Goal: Task Accomplishment & Management: Use online tool/utility

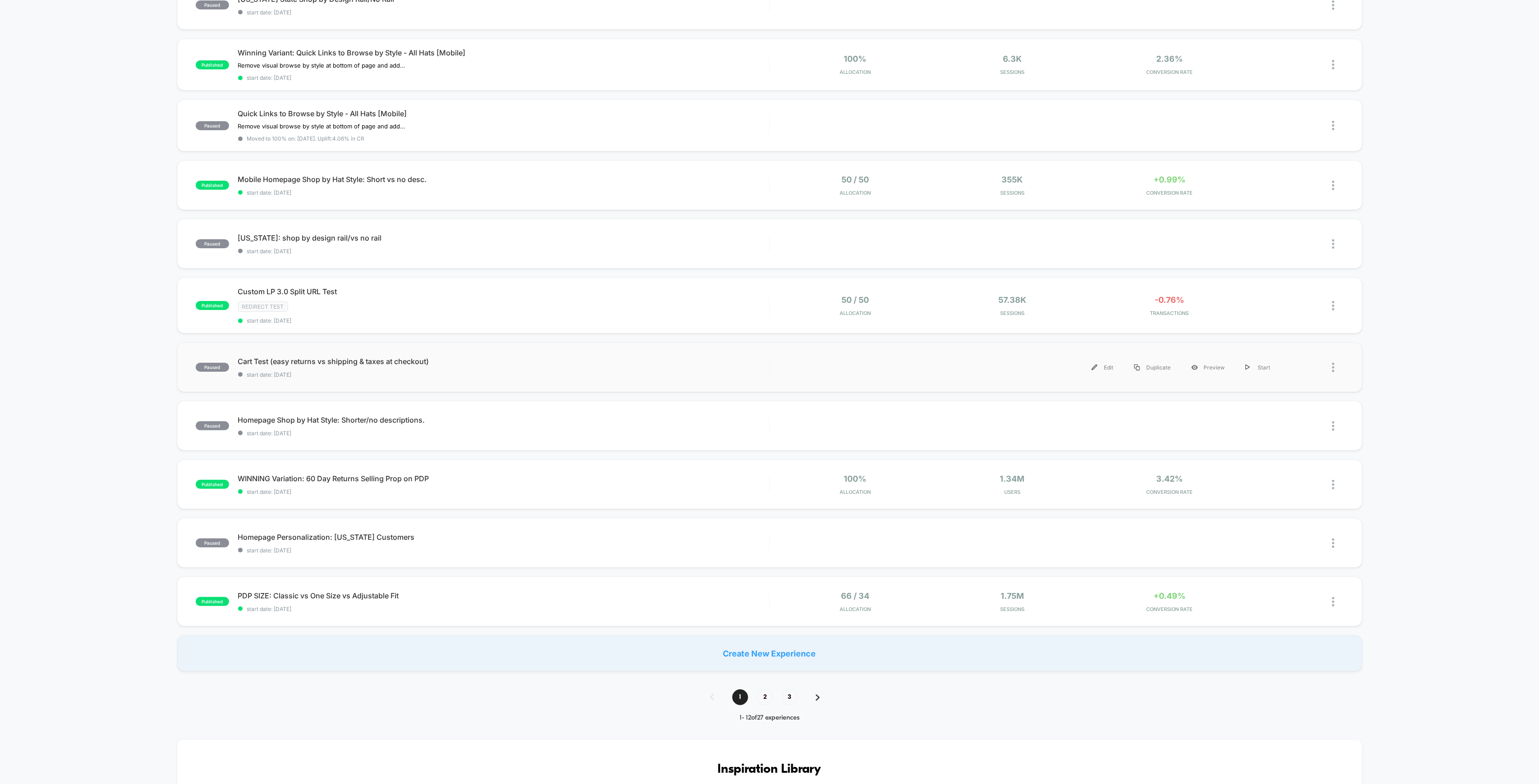
scroll to position [180, 0]
click at [363, 175] on span "Mobile Homepage Shop by Hat Style: Short vs no desc. Click to edit experience d…" at bounding box center [504, 176] width 531 height 9
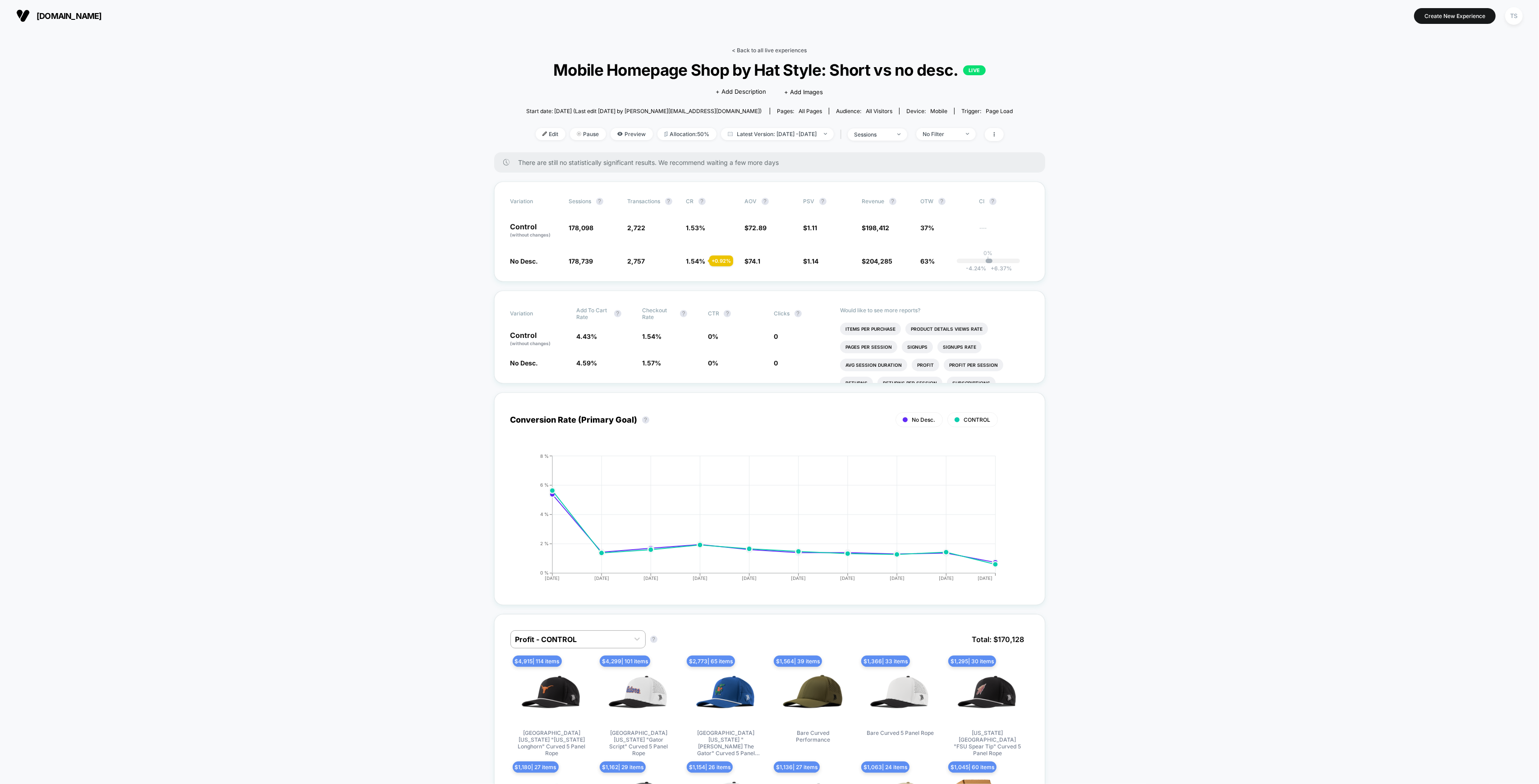
click at [789, 50] on link "< Back to all live experiences" at bounding box center [770, 50] width 75 height 7
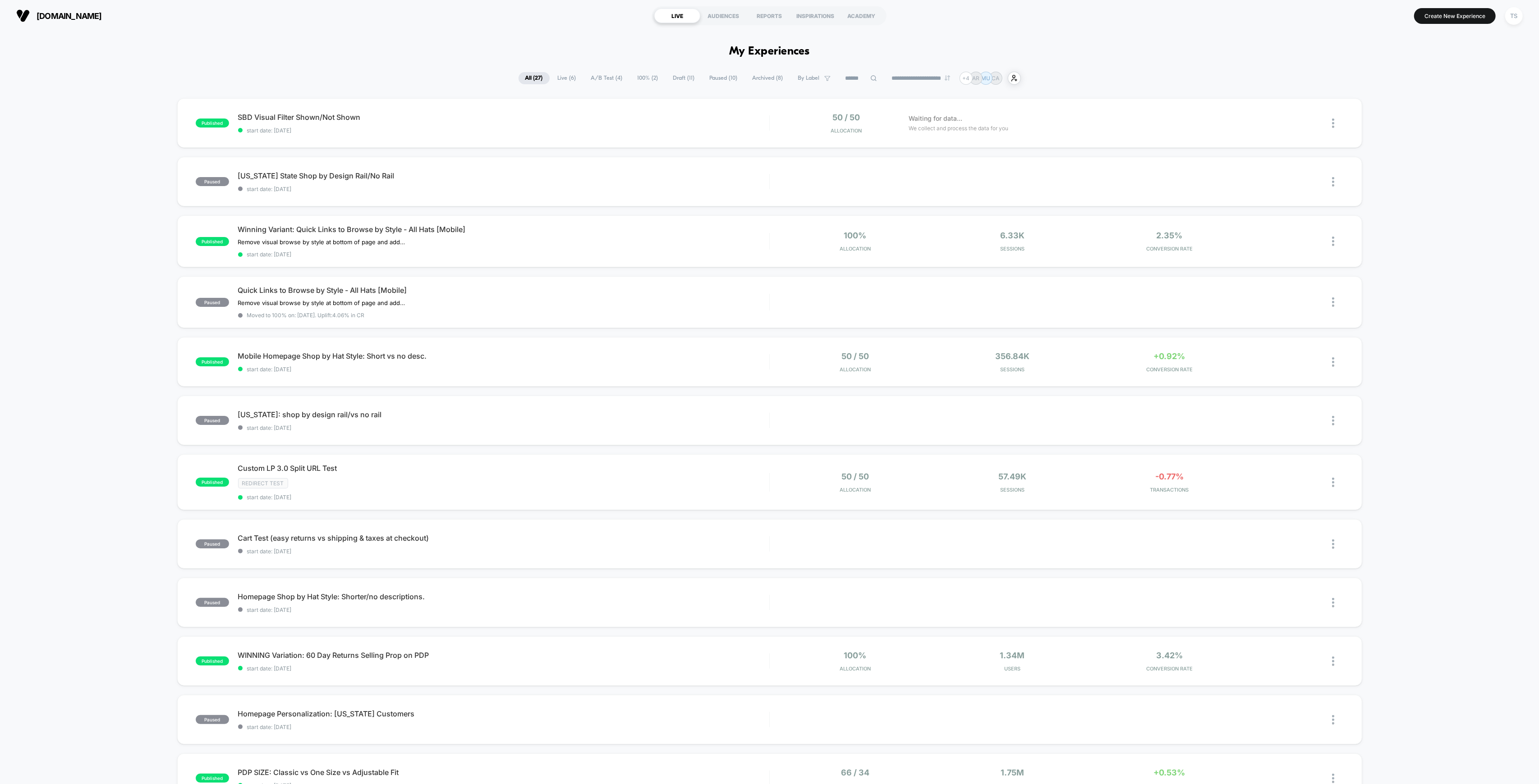
click at [710, 80] on span "Paused ( 10 )" at bounding box center [723, 78] width 42 height 12
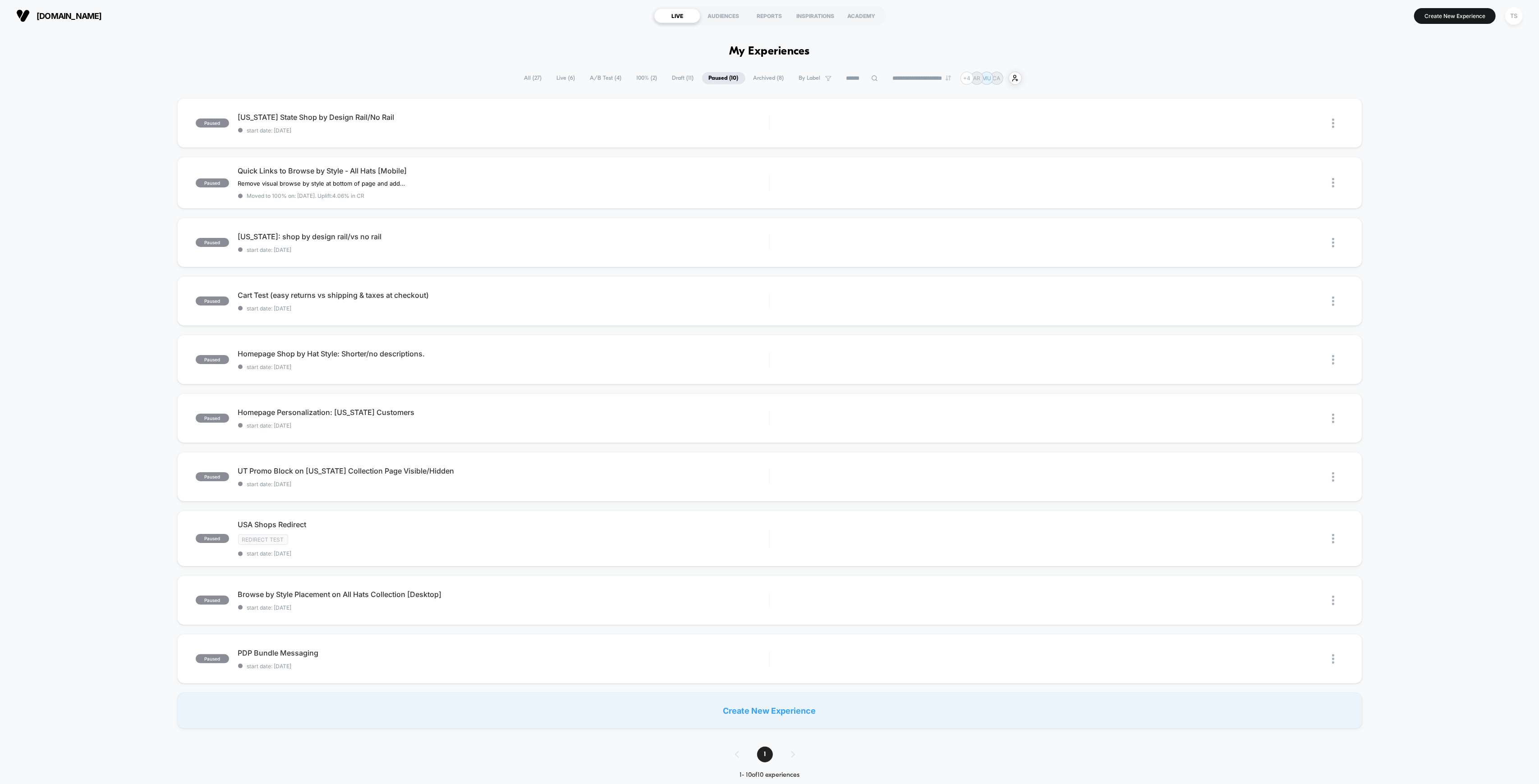
click at [528, 79] on span "All ( 27 )" at bounding box center [534, 78] width 31 height 12
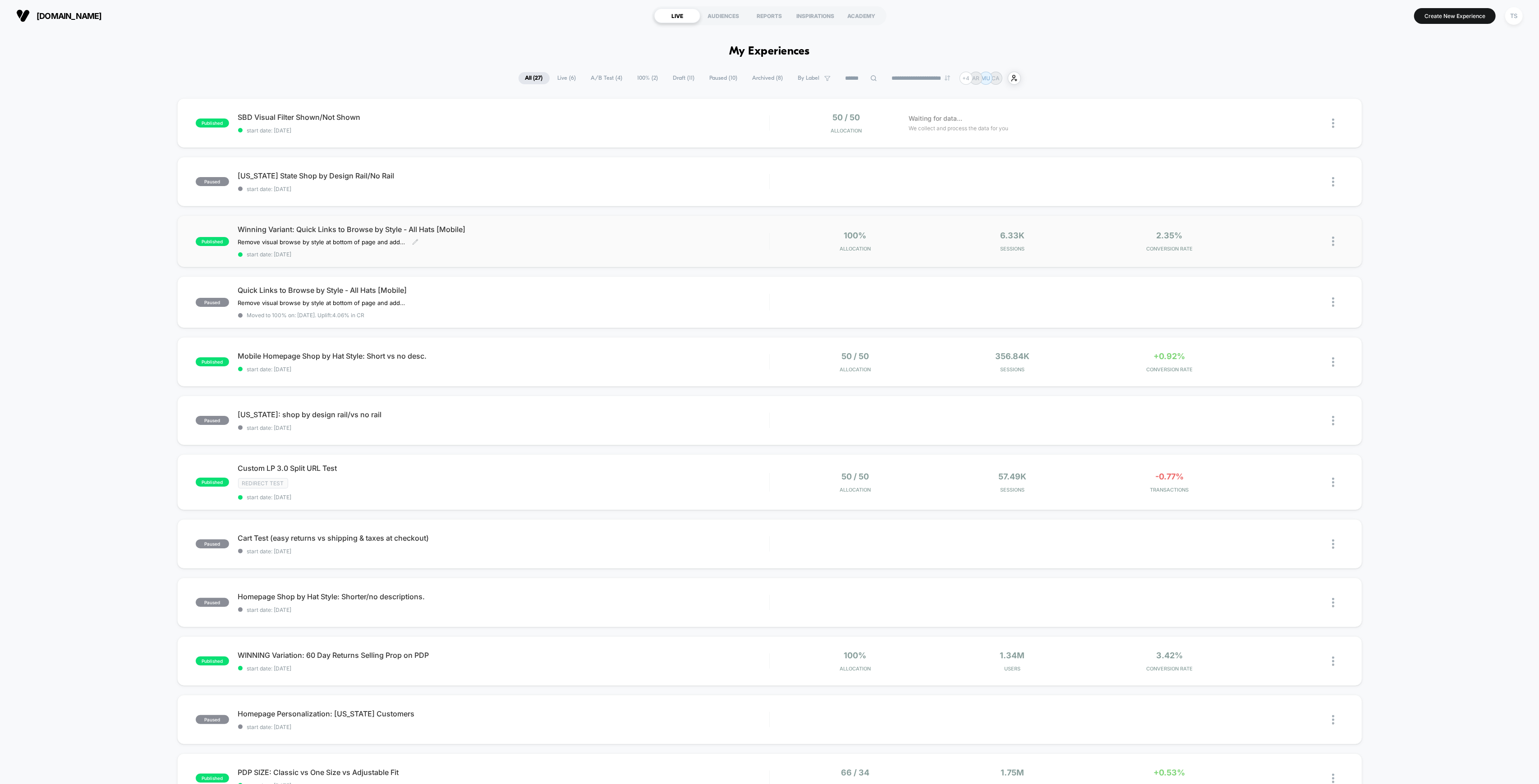
click at [370, 229] on span "Winning Variant: Quick Links to Browse by Style - All Hats [Mobile]" at bounding box center [504, 229] width 531 height 9
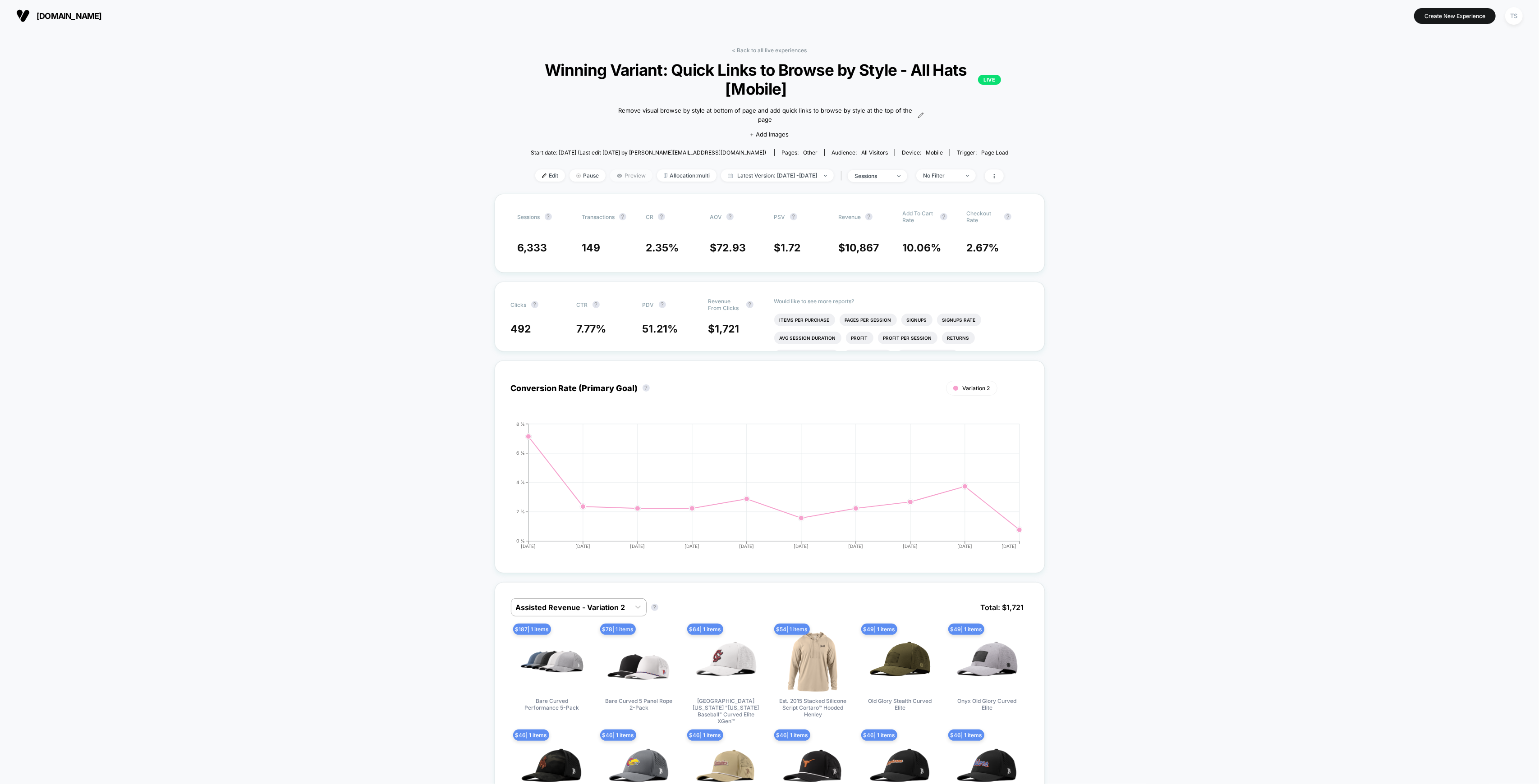
click at [617, 175] on span "Preview" at bounding box center [631, 176] width 42 height 12
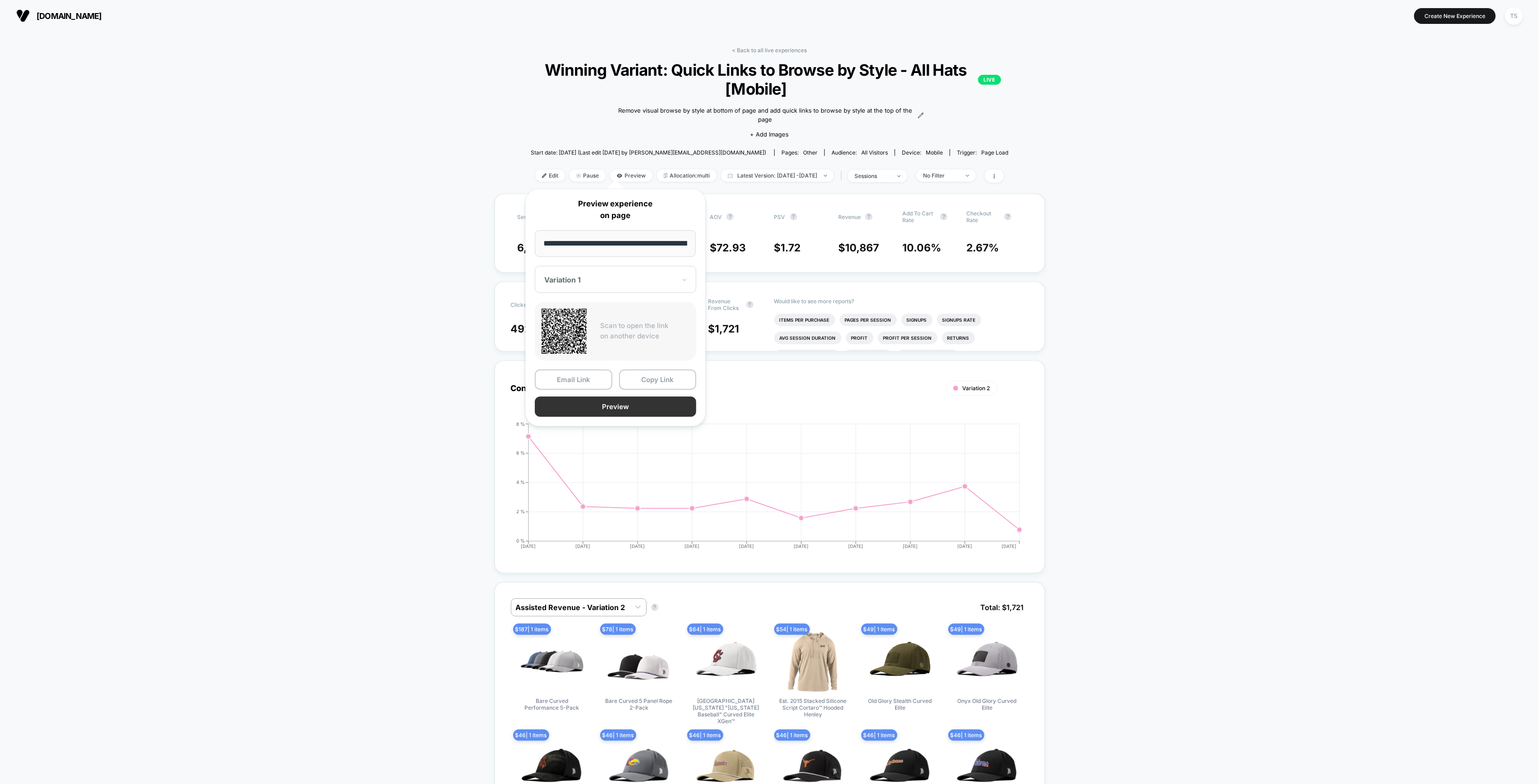
click at [611, 404] on button "Preview" at bounding box center [616, 406] width 162 height 20
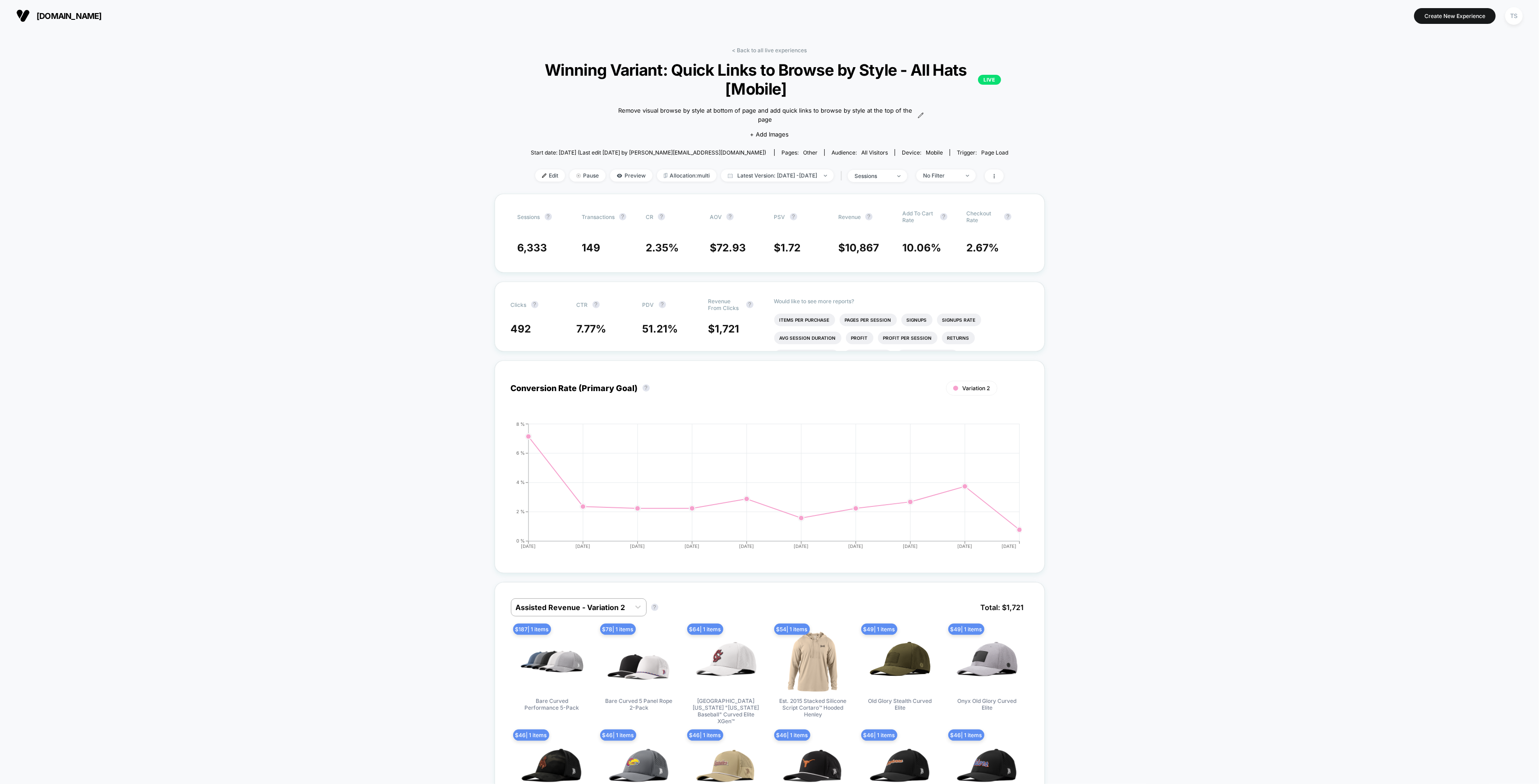
drag, startPoint x: 775, startPoint y: 50, endPoint x: 243, endPoint y: 1, distance: 534.3
click at [775, 50] on link "< Back to all live experiences" at bounding box center [769, 50] width 75 height 7
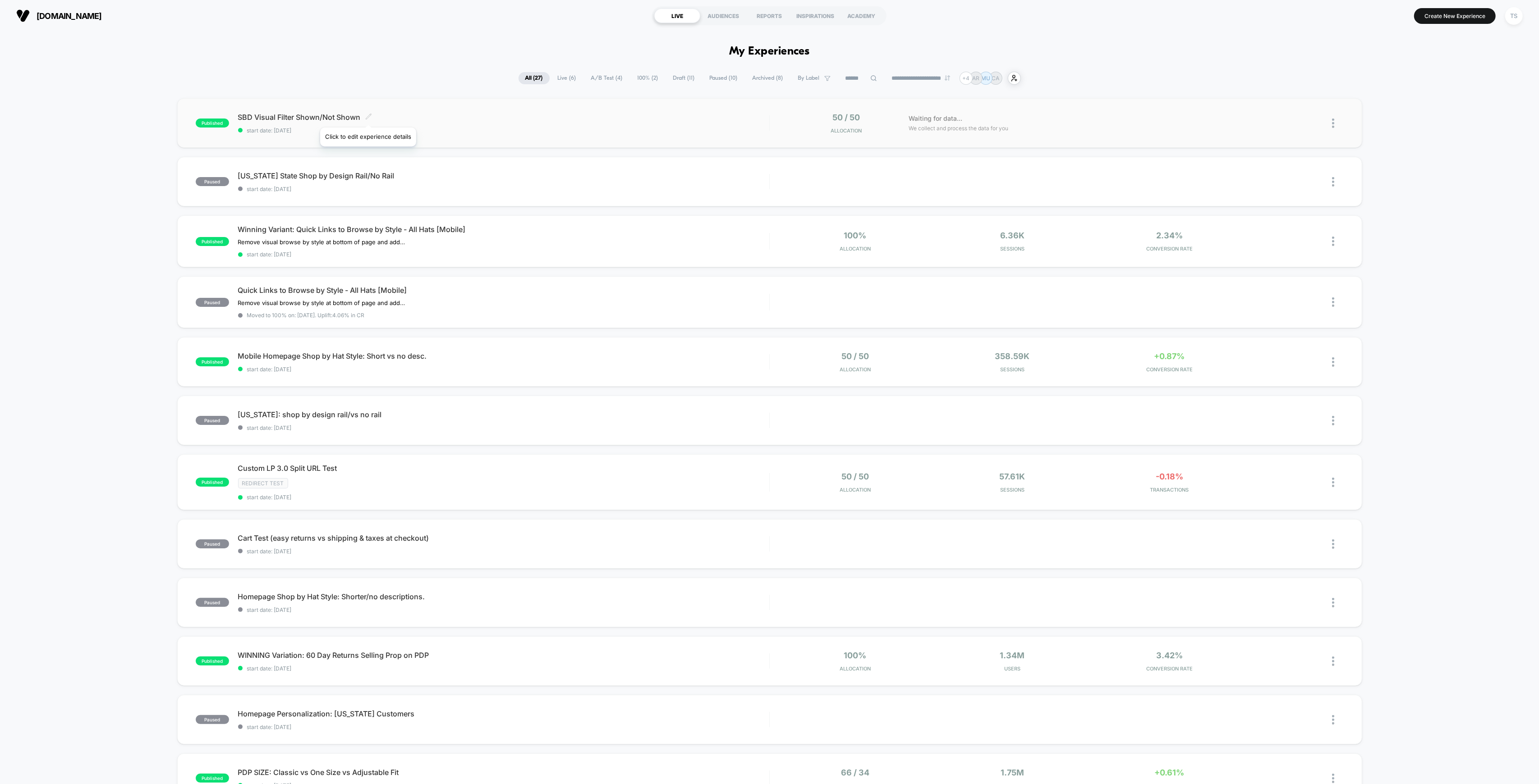
click at [368, 116] on icon at bounding box center [368, 116] width 5 height 5
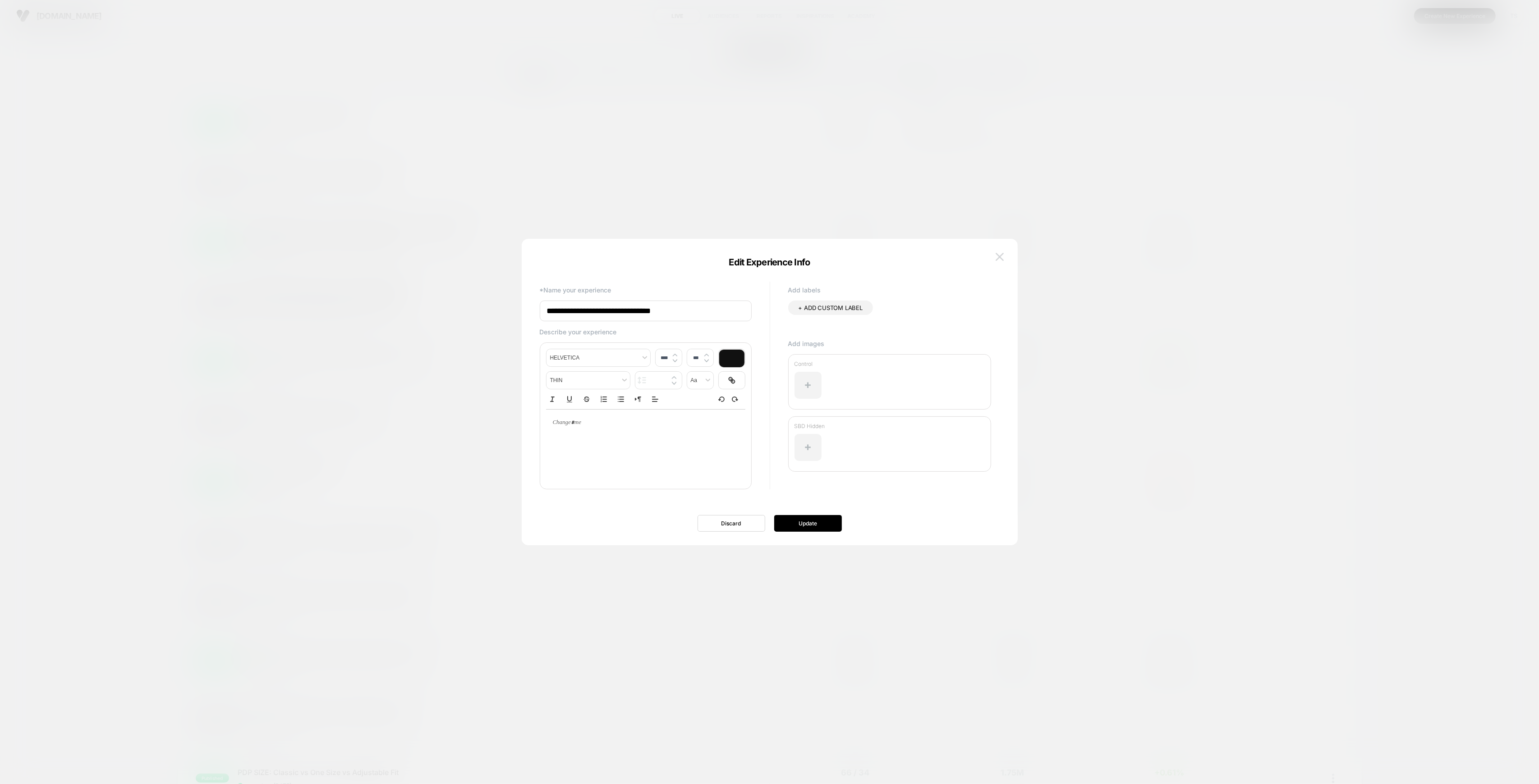
click at [1000, 257] on img at bounding box center [1000, 257] width 8 height 7
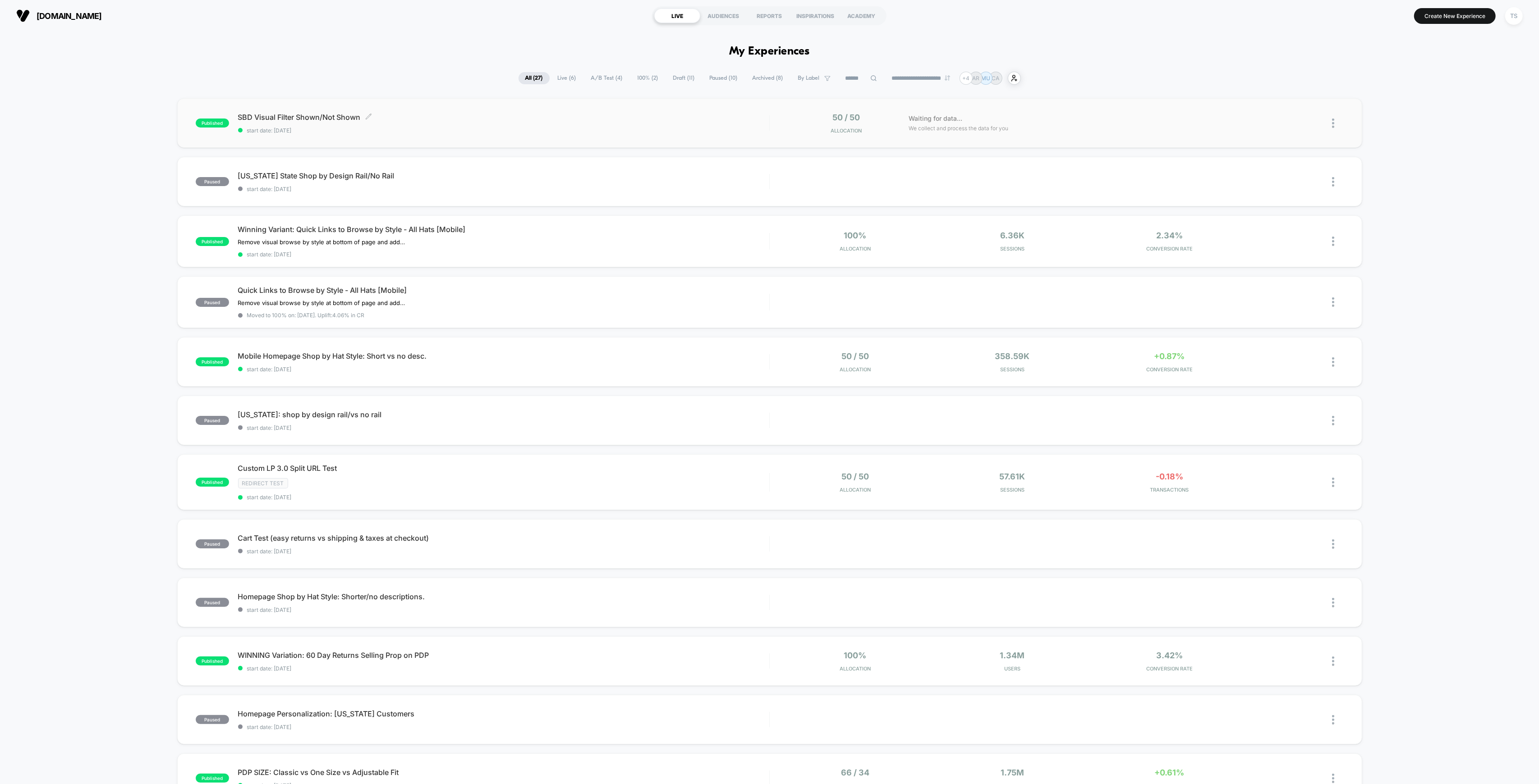
click at [272, 114] on span "SBD Visual Filter Shown/Not Shown Click to edit experience details" at bounding box center [504, 117] width 531 height 9
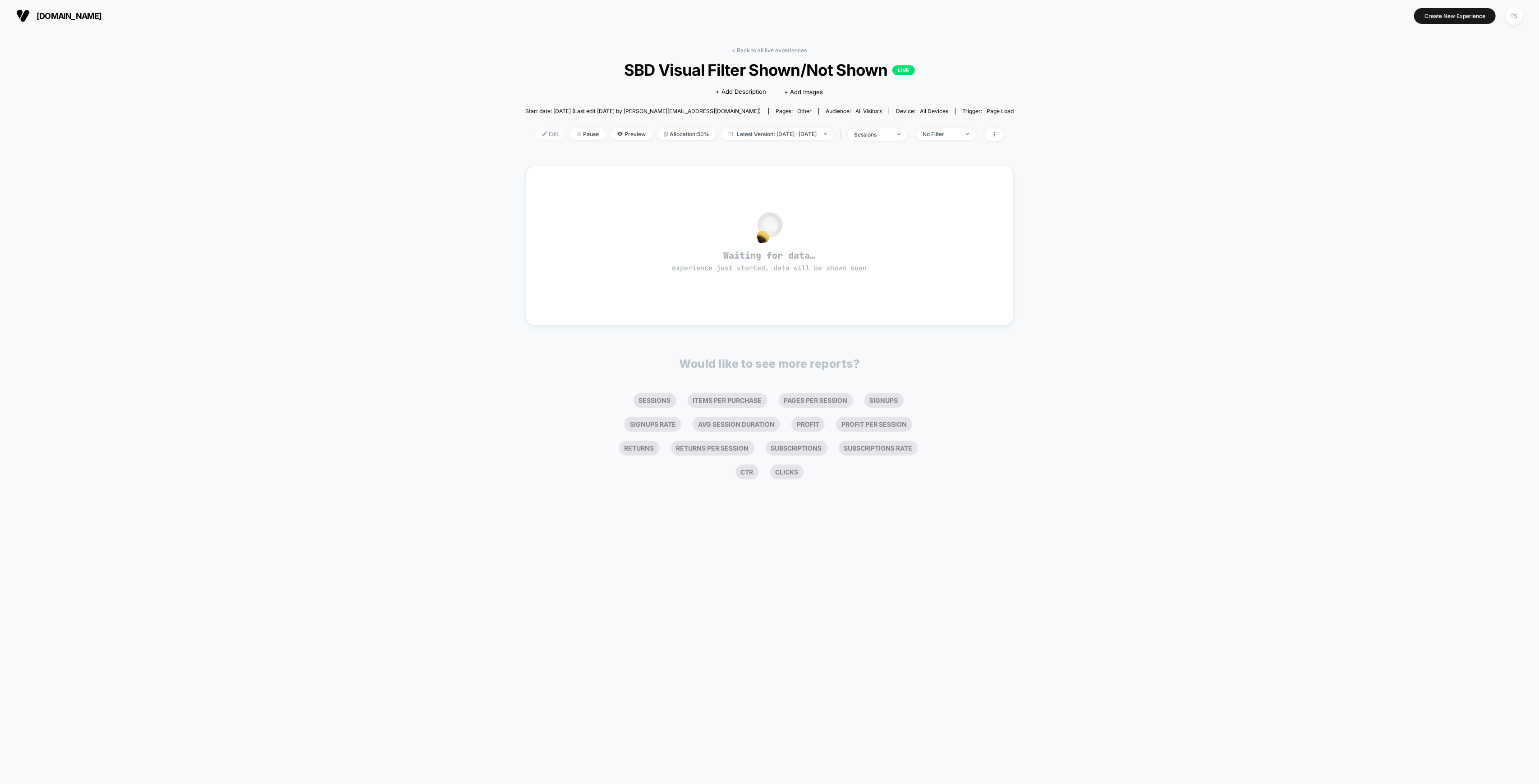
click at [542, 135] on img at bounding box center [545, 134] width 4 height 4
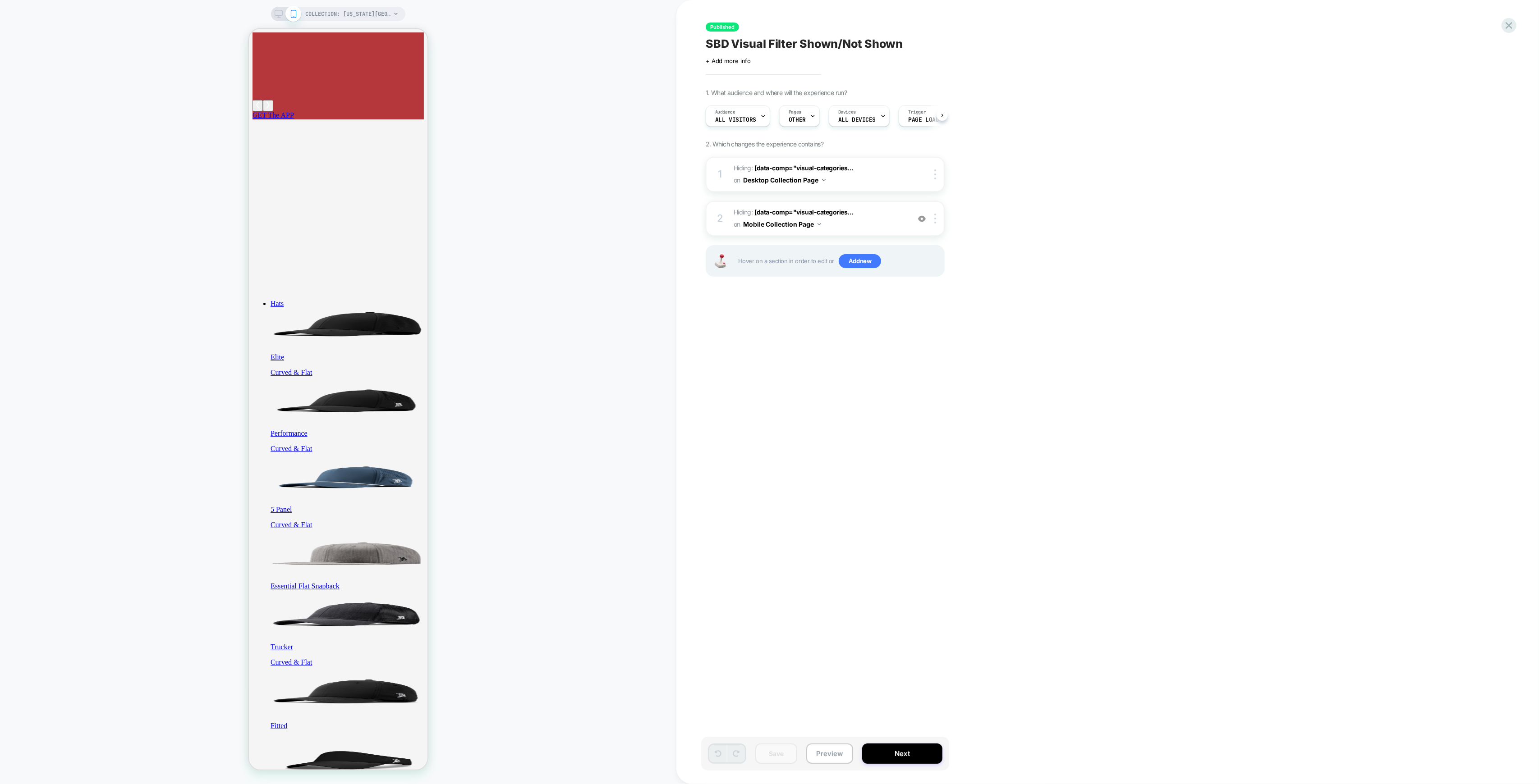
scroll to position [0, 1]
click at [795, 113] on span "Pages" at bounding box center [794, 112] width 13 height 7
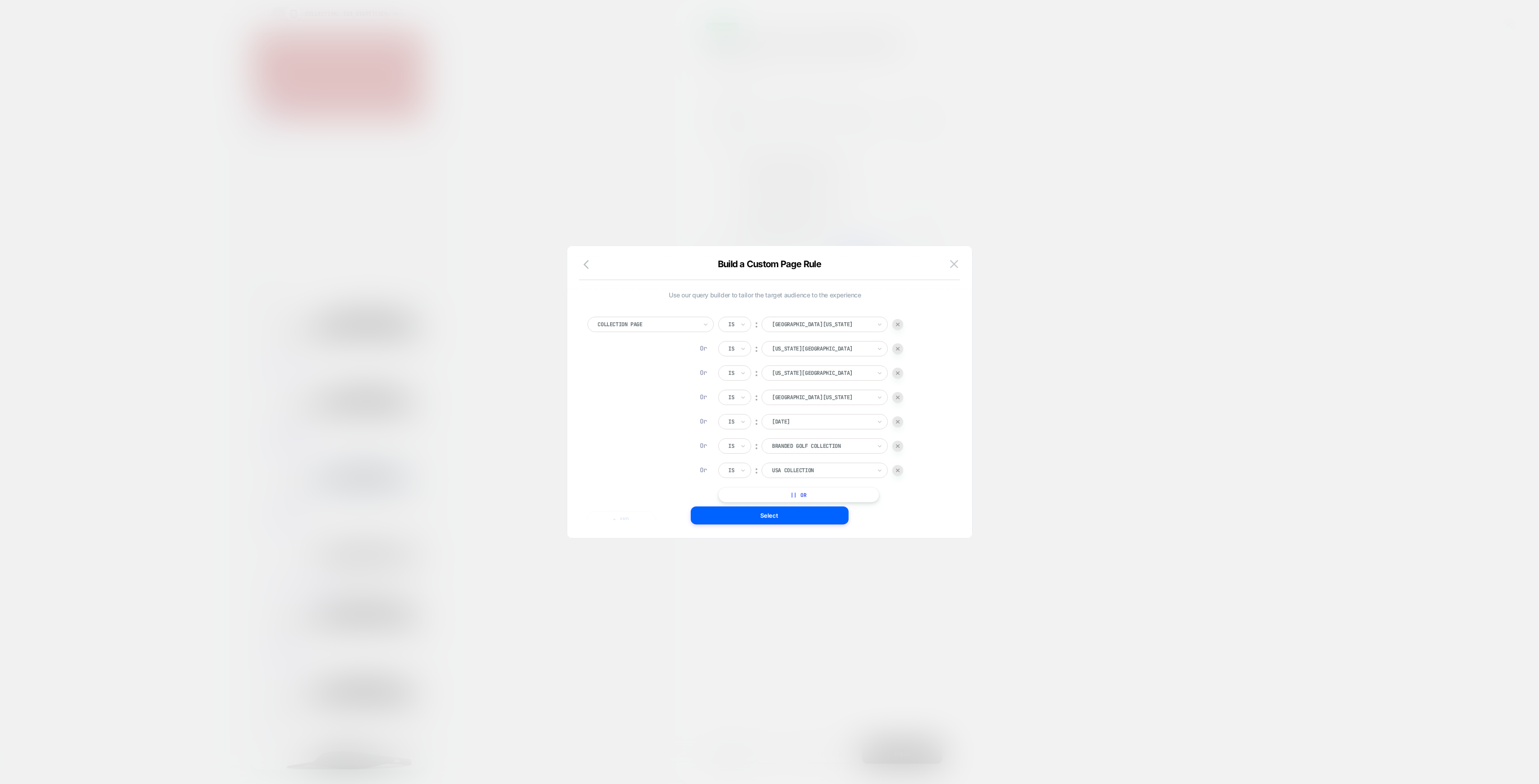
scroll to position [9, 0]
click at [804, 486] on button "|| Or" at bounding box center [798, 486] width 161 height 16
click at [807, 487] on div at bounding box center [821, 486] width 99 height 8
type input "******"
click at [816, 507] on div "[GEOGRAPHIC_DATA]" at bounding box center [830, 510] width 117 height 14
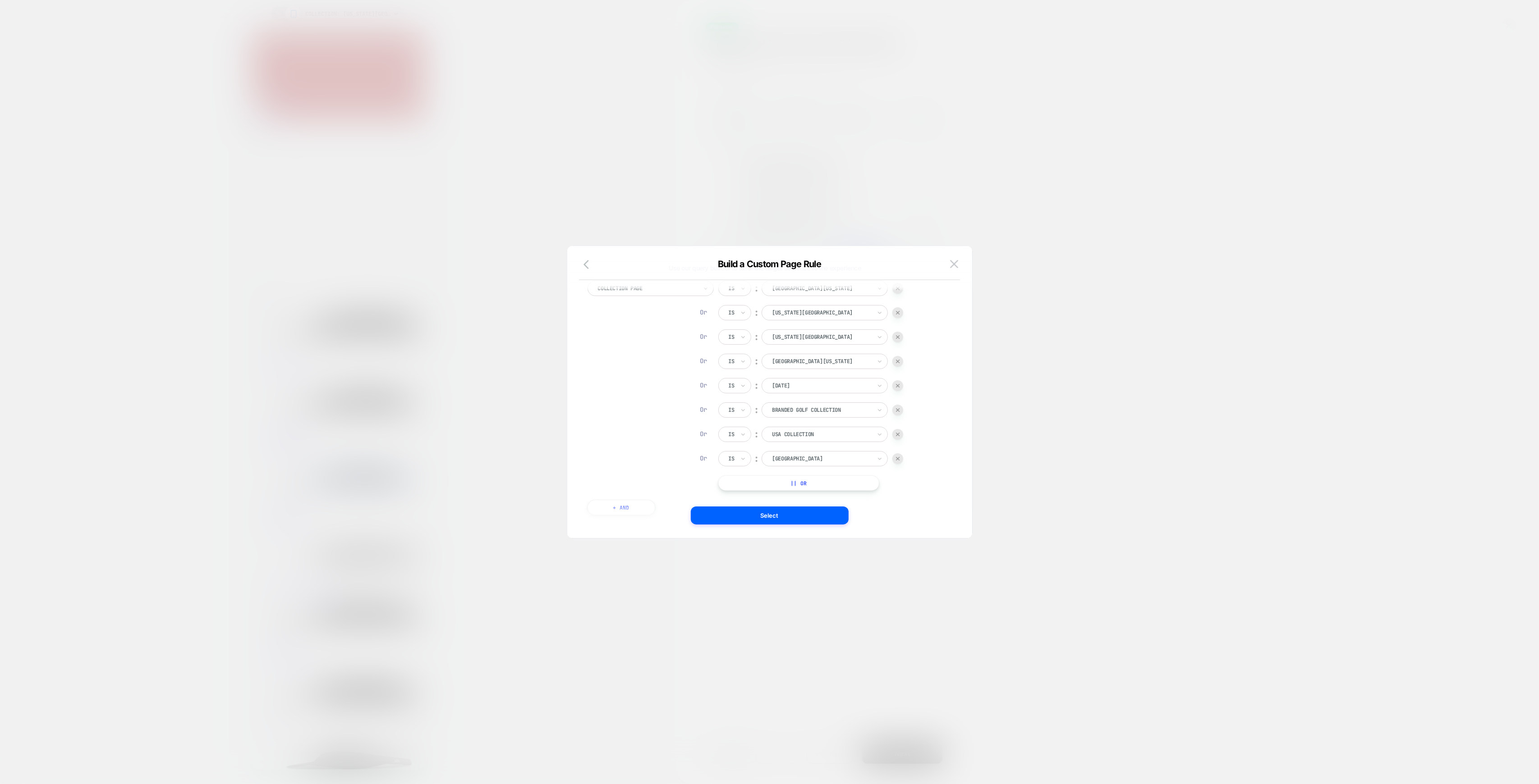
scroll to position [67, 0]
click at [809, 444] on button "|| Or" at bounding box center [798, 443] width 161 height 16
click at [812, 443] on div at bounding box center [821, 443] width 99 height 8
type input "*******"
click at [817, 568] on div "[GEOGRAPHIC_DATA][US_STATE]" at bounding box center [830, 568] width 117 height 14
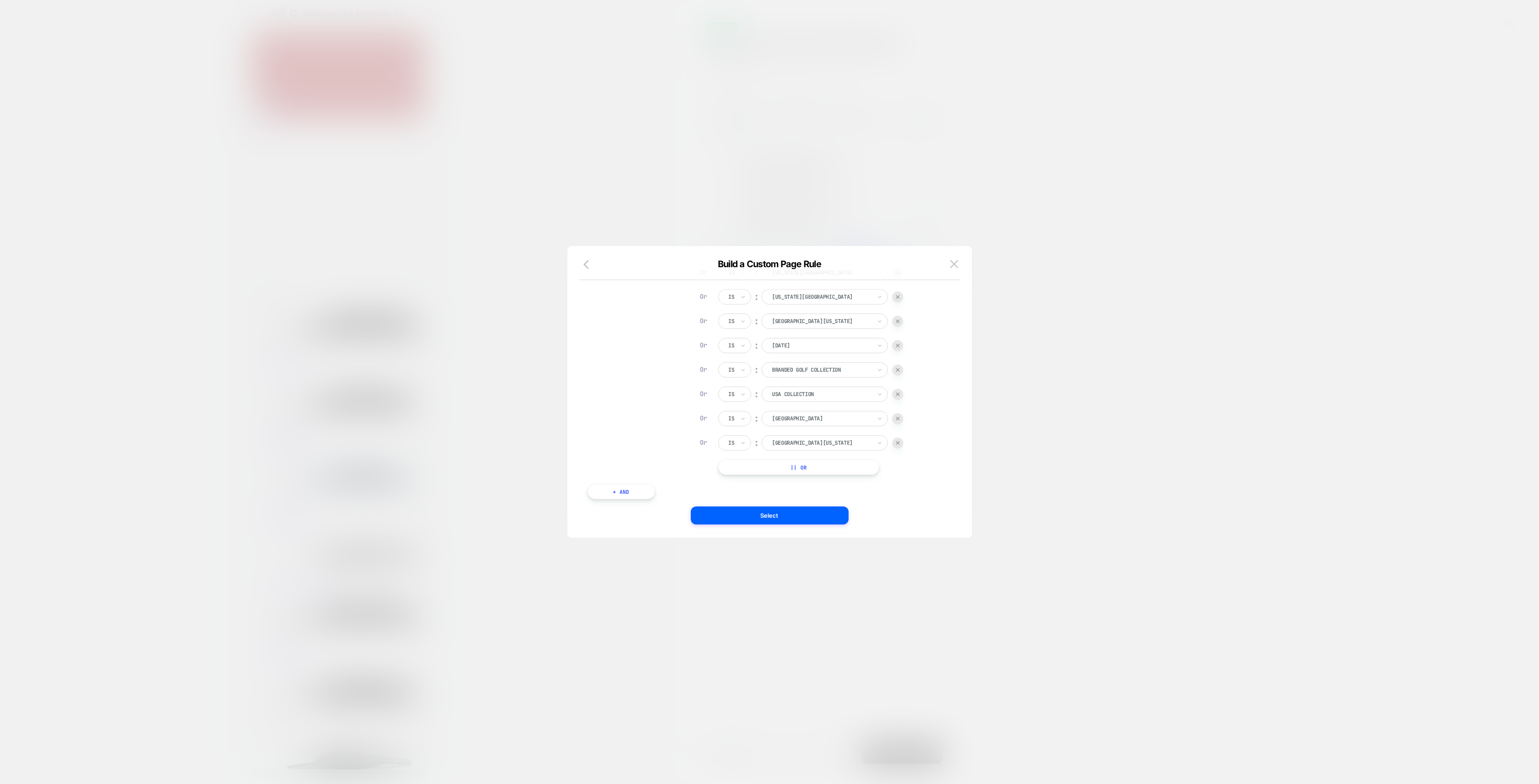
drag, startPoint x: 925, startPoint y: 497, endPoint x: 835, endPoint y: 410, distance: 125.2
click at [925, 497] on div "Collection Page Is ︰ [GEOGRAPHIC_DATA][US_STATE] Or Is ︰ [US_STATE][GEOGRAPHIC_…" at bounding box center [765, 374] width 364 height 277
click at [774, 516] on button "Select" at bounding box center [770, 515] width 158 height 18
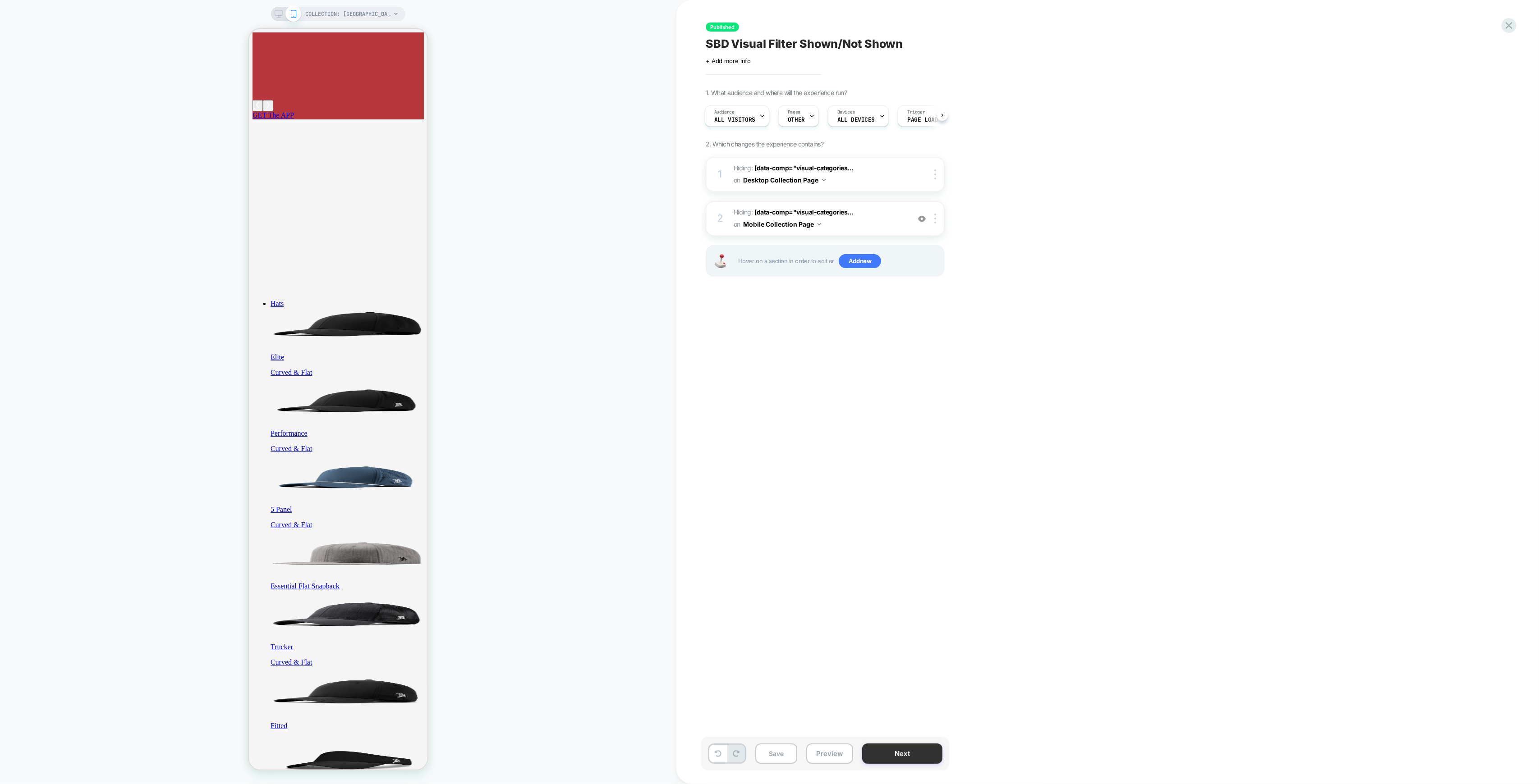
scroll to position [0, 0]
click at [903, 751] on button "Next" at bounding box center [902, 754] width 80 height 20
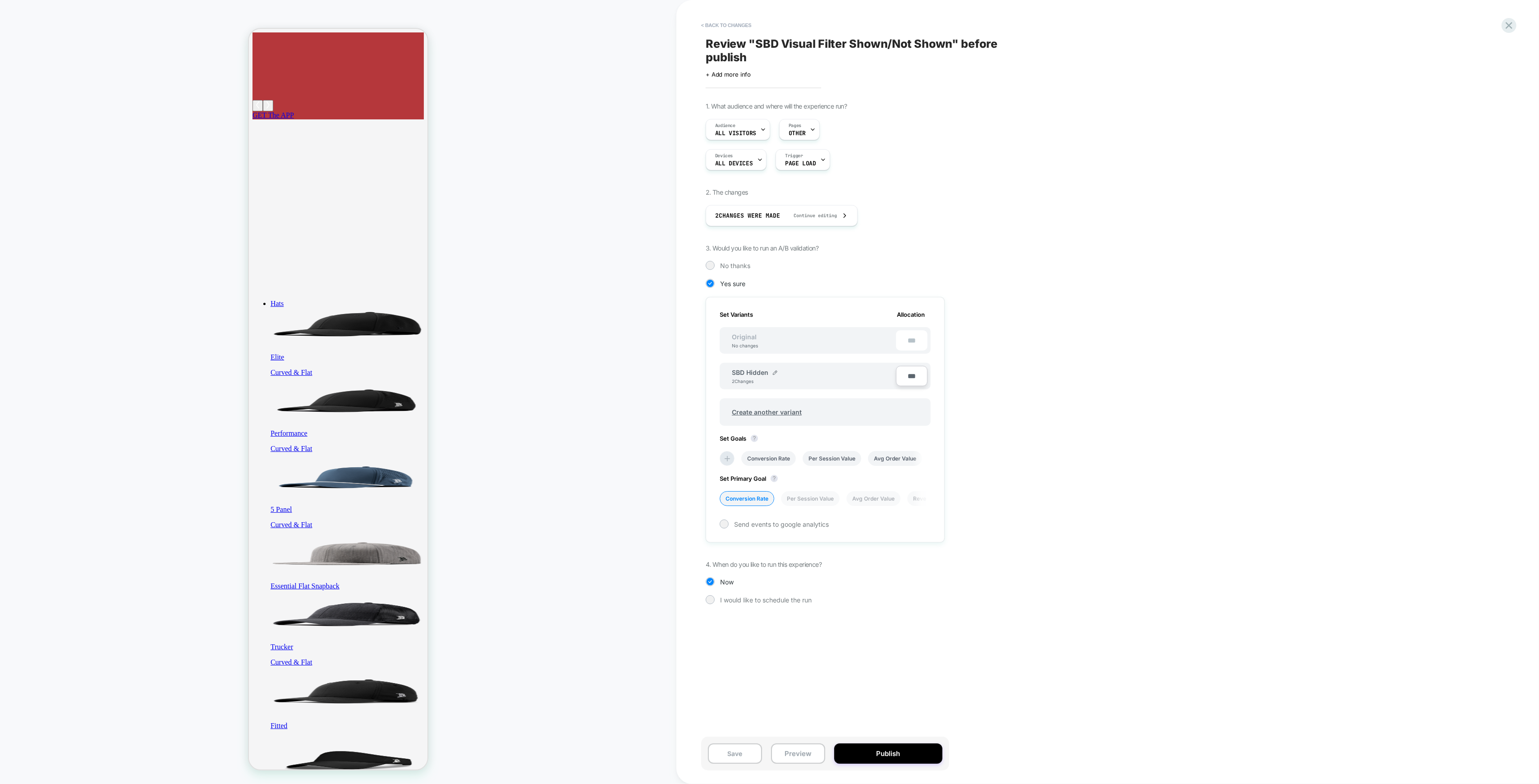
scroll to position [0, 1]
click at [901, 756] on button "Publish" at bounding box center [888, 754] width 108 height 20
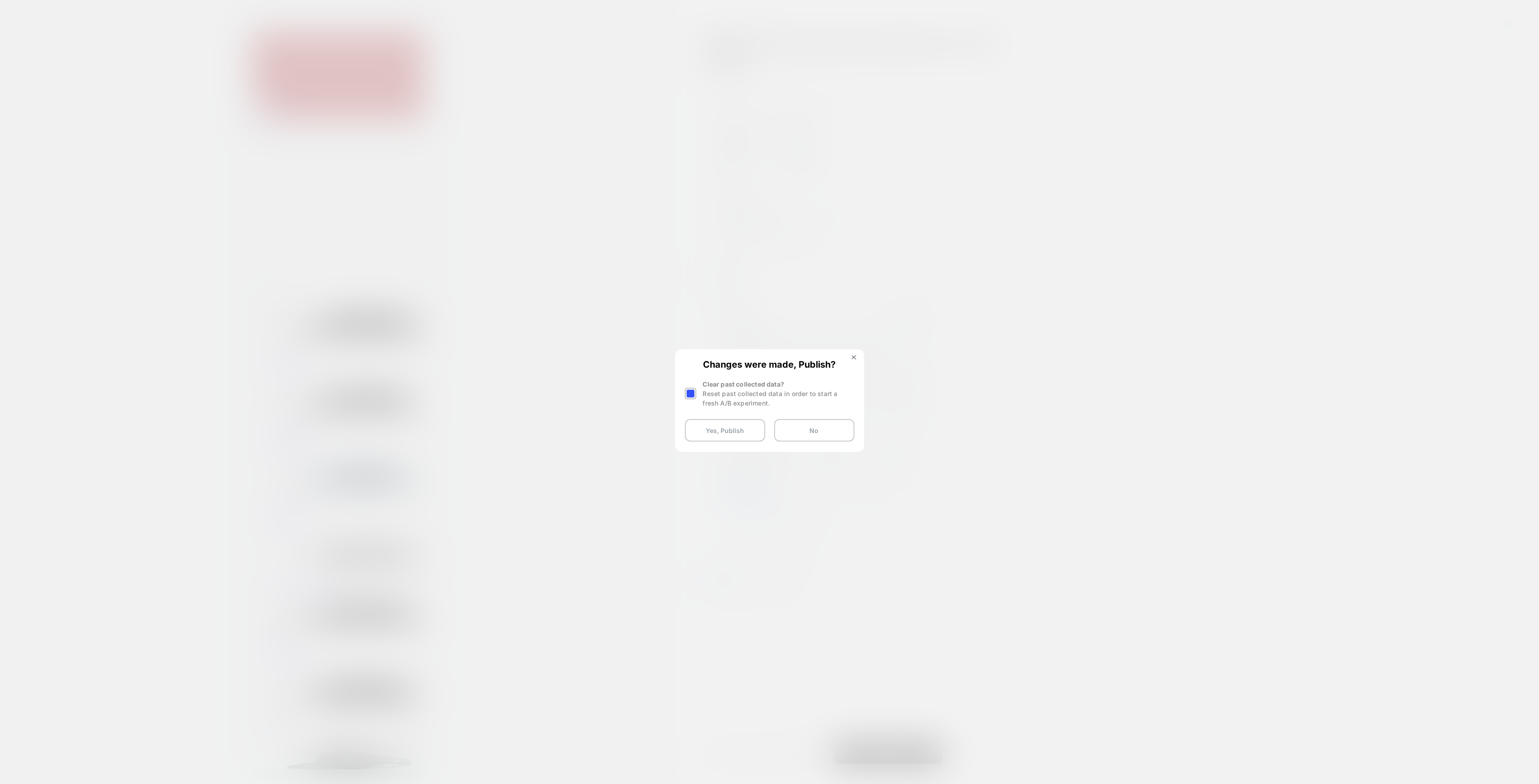
click at [691, 395] on div at bounding box center [690, 393] width 11 height 11
click at [717, 430] on button "Yes, Publish" at bounding box center [725, 430] width 80 height 22
